Goal: Task Accomplishment & Management: Manage account settings

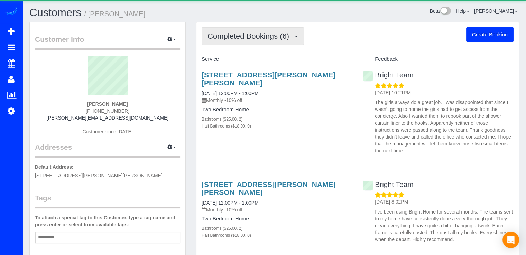
click at [254, 32] on span "Completed Bookings (6)" at bounding box center [249, 36] width 85 height 9
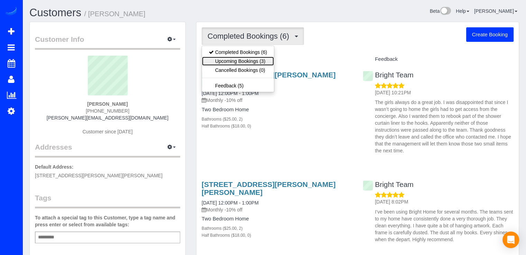
click at [244, 63] on link "Upcoming Bookings (3)" at bounding box center [238, 61] width 72 height 9
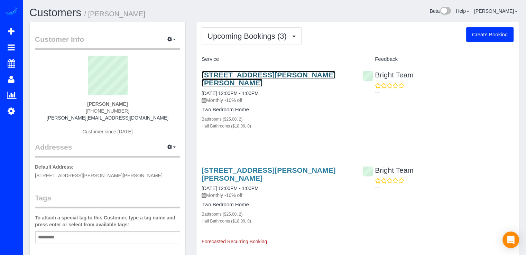
click at [226, 73] on link "[STREET_ADDRESS][PERSON_NAME][PERSON_NAME]" at bounding box center [269, 79] width 134 height 16
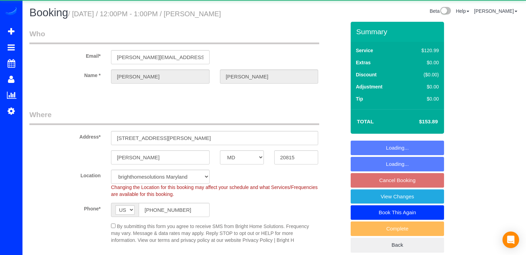
select select "MD"
select select "2"
select select "spot3"
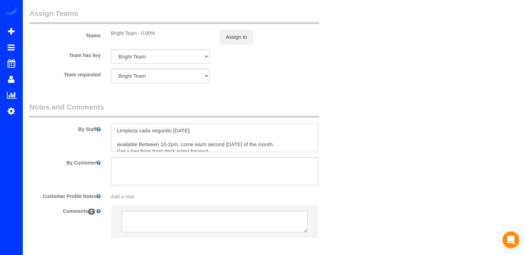
click at [115, 129] on textarea at bounding box center [214, 137] width 207 height 28
paste textarea "Por favor, en la baño de el cuarto máster ala cortina se le cayeron unos aros d…"
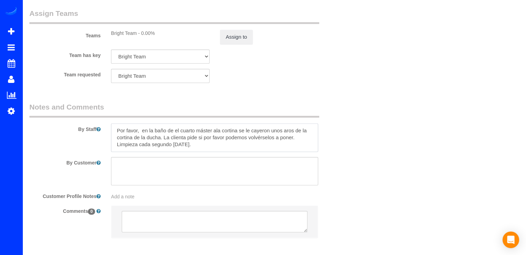
drag, startPoint x: 137, startPoint y: 132, endPoint x: 112, endPoint y: 130, distance: 24.3
click at [112, 130] on textarea at bounding box center [214, 137] width 207 height 28
click at [222, 132] on textarea at bounding box center [214, 137] width 207 height 28
click at [221, 130] on textarea at bounding box center [214, 137] width 207 height 28
click at [202, 147] on textarea at bounding box center [214, 137] width 207 height 28
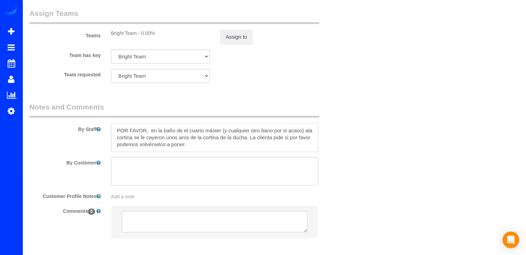
click at [208, 149] on textarea at bounding box center [214, 137] width 207 height 28
click at [204, 152] on textarea at bounding box center [214, 137] width 207 height 28
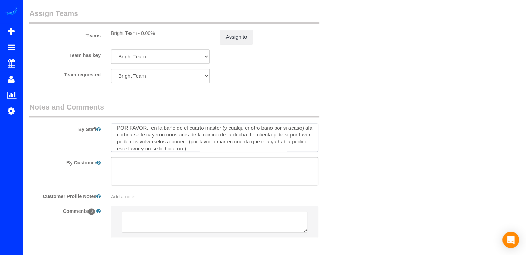
drag, startPoint x: 222, startPoint y: 143, endPoint x: 204, endPoint y: 146, distance: 17.5
click at [204, 146] on textarea at bounding box center [214, 137] width 207 height 28
click at [223, 146] on textarea at bounding box center [214, 137] width 207 height 28
click at [202, 144] on textarea at bounding box center [214, 137] width 207 height 28
click at [207, 146] on textarea at bounding box center [214, 137] width 207 height 28
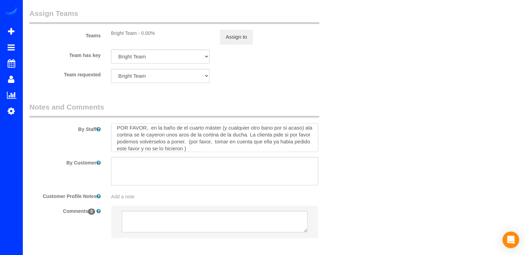
click at [202, 143] on textarea at bounding box center [214, 137] width 207 height 28
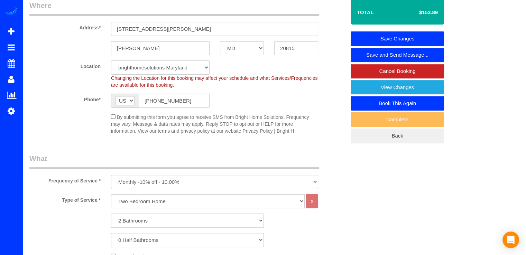
scroll to position [0, 0]
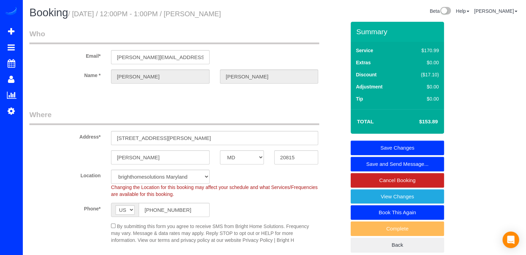
type textarea "POR FAVOR, en la baño de el cuarto máster (y cualquier otro bano por si acaso) …"
click at [399, 149] on link "Save Changes" at bounding box center [396, 148] width 93 height 15
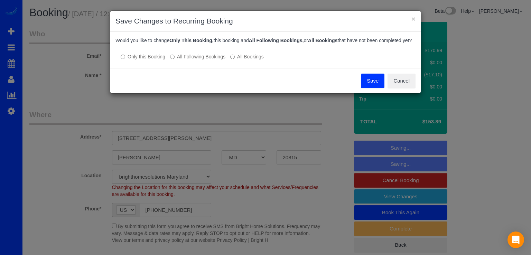
click at [374, 88] on button "Save" at bounding box center [373, 81] width 24 height 15
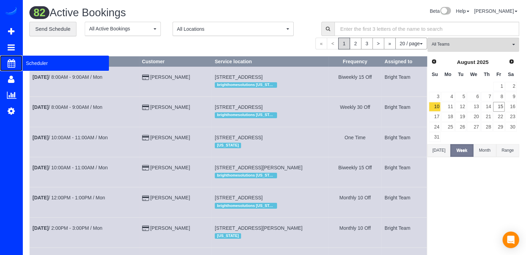
click at [35, 64] on span "Scheduler" at bounding box center [65, 63] width 86 height 16
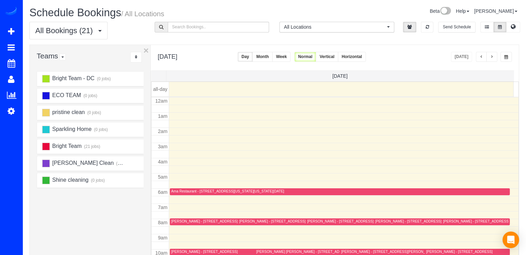
scroll to position [91, 0]
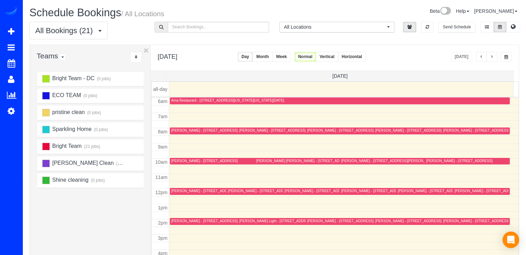
click at [482, 58] on span "button" at bounding box center [480, 57] width 3 height 4
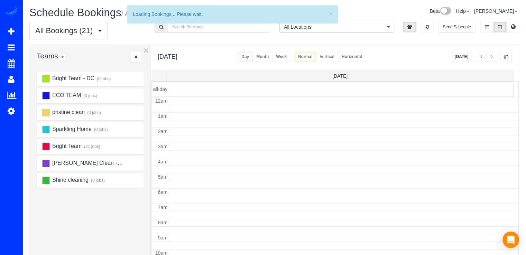
click at [482, 58] on span "button" at bounding box center [480, 57] width 3 height 4
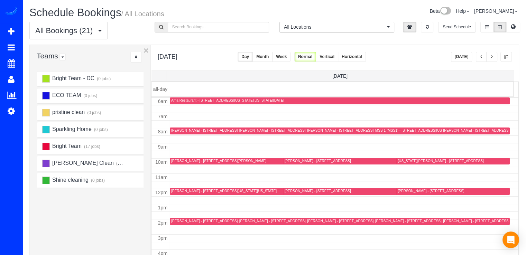
click at [482, 58] on span "button" at bounding box center [480, 57] width 3 height 4
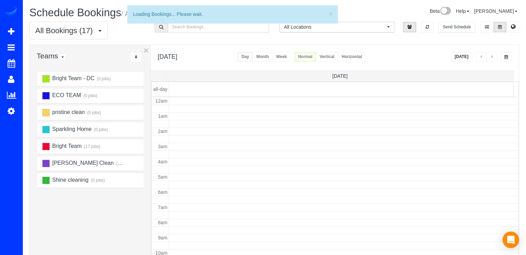
click at [482, 58] on span "button" at bounding box center [480, 57] width 3 height 4
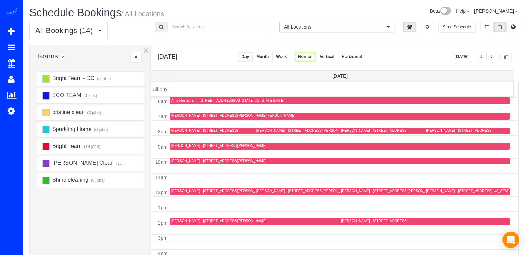
click at [458, 55] on button "Today" at bounding box center [461, 57] width 21 height 10
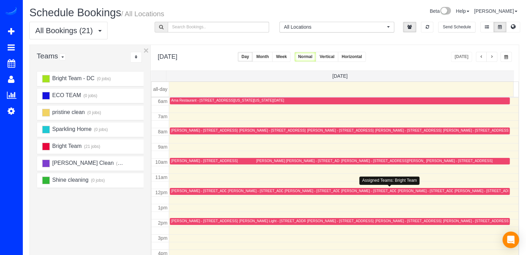
click at [347, 191] on div "Richard Arrindell - 3830 9th St N, Unit 305e, Arlington, VA 22203" at bounding box center [374, 191] width 66 height 4
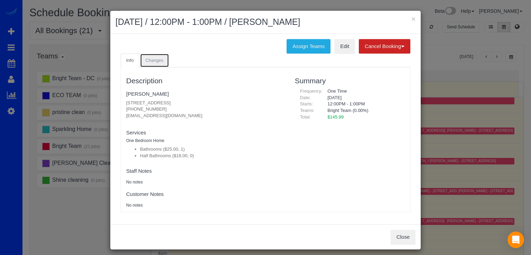
click at [158, 64] on link "Changes" at bounding box center [154, 61] width 29 height 14
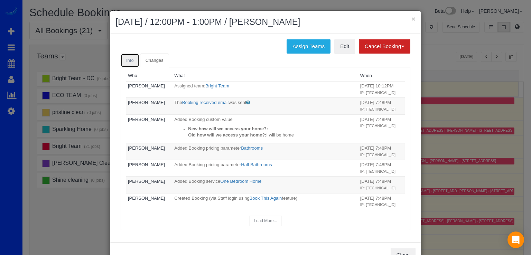
click at [131, 59] on link "Info" at bounding box center [130, 61] width 19 height 14
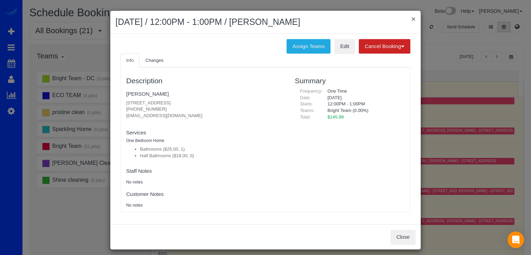
click at [411, 18] on button "×" at bounding box center [413, 18] width 4 height 7
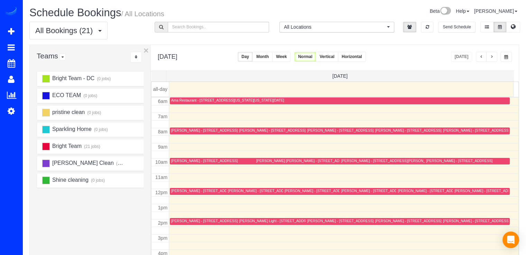
click at [349, 188] on div at bounding box center [392, 191] width 106 height 7
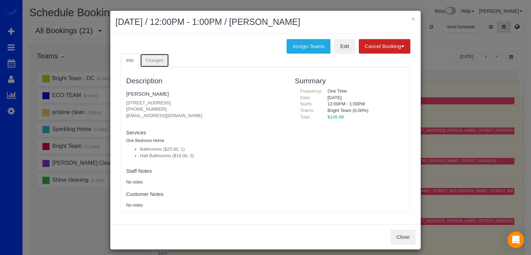
click at [160, 58] on span "Changes" at bounding box center [155, 60] width 18 height 5
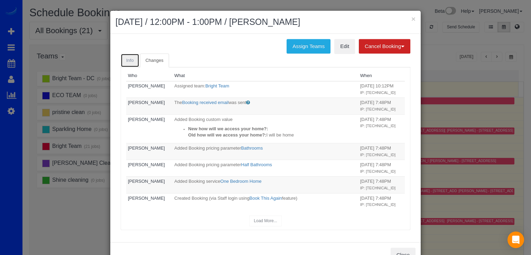
click at [131, 57] on link "Info" at bounding box center [130, 61] width 19 height 14
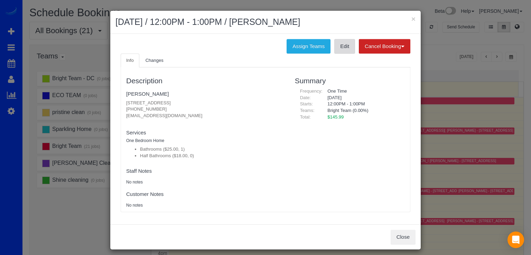
click at [344, 45] on link "Edit" at bounding box center [344, 46] width 21 height 15
drag, startPoint x: 120, startPoint y: 116, endPoint x: 191, endPoint y: 116, distance: 70.9
click at [191, 116] on div "Description Richard Arrindell 3830 9th St N, Unit 305e, Arlington, VA 22203 (30…" at bounding box center [205, 140] width 169 height 138
copy p "1.brandonarrindell@gmail.com"
click at [159, 66] on link "Changes" at bounding box center [154, 61] width 29 height 14
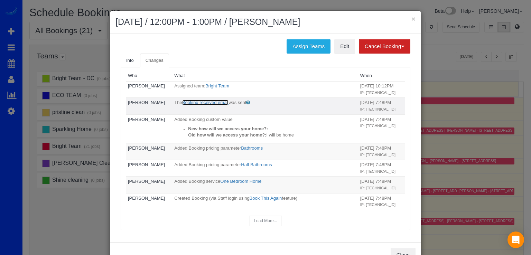
click at [193, 105] on link "Booking received email" at bounding box center [205, 102] width 46 height 5
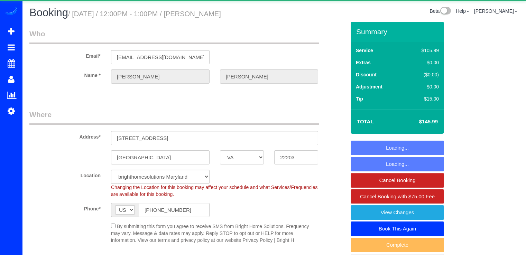
select select "VA"
select select "spot17"
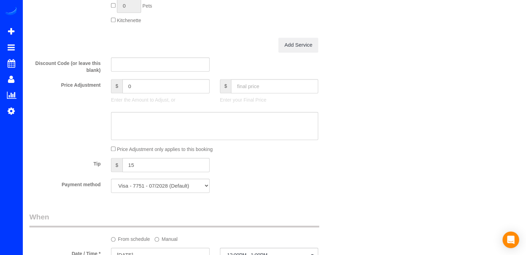
scroll to position [484, 0]
